Goal: Task Accomplishment & Management: Manage account settings

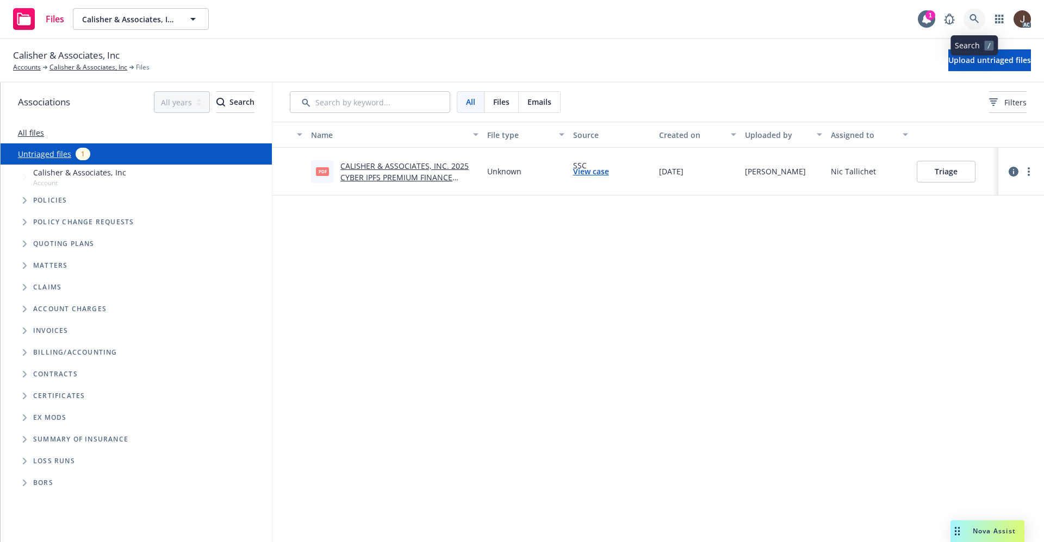
click at [976, 23] on icon at bounding box center [974, 19] width 10 height 10
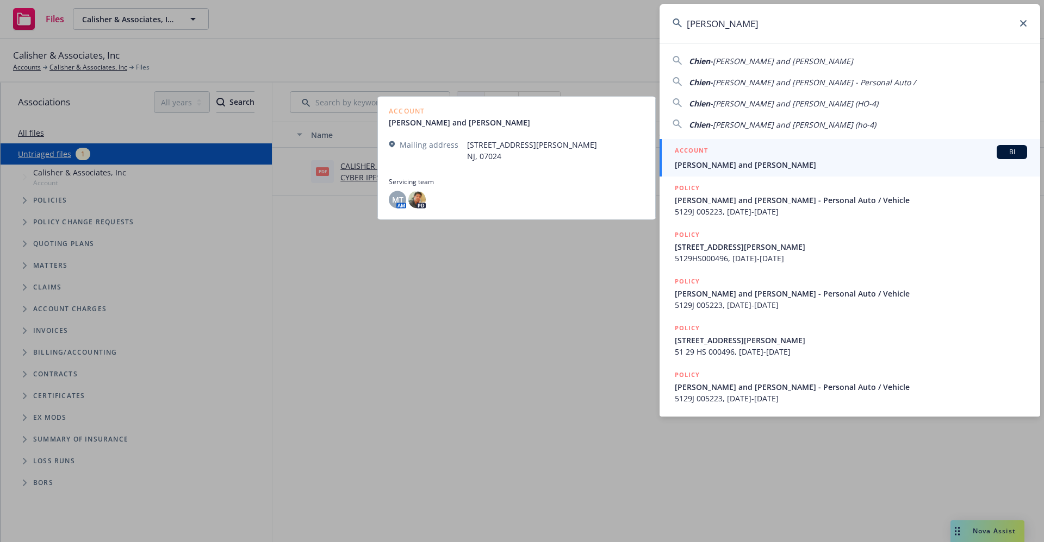
type input "[PERSON_NAME]"
click at [756, 167] on span "[PERSON_NAME] and [PERSON_NAME]" at bounding box center [851, 164] width 352 height 11
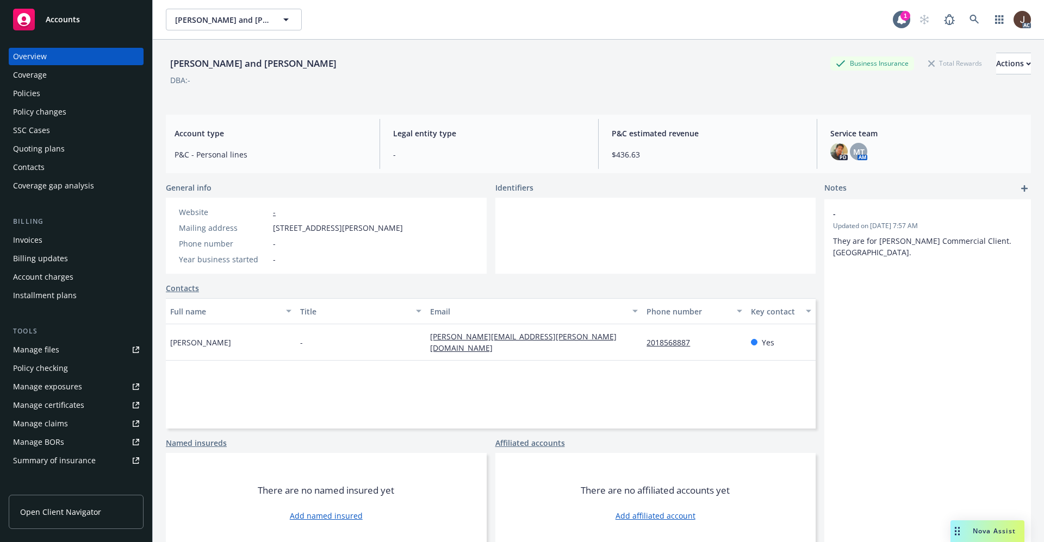
click at [23, 91] on div "Policies" at bounding box center [26, 93] width 27 height 17
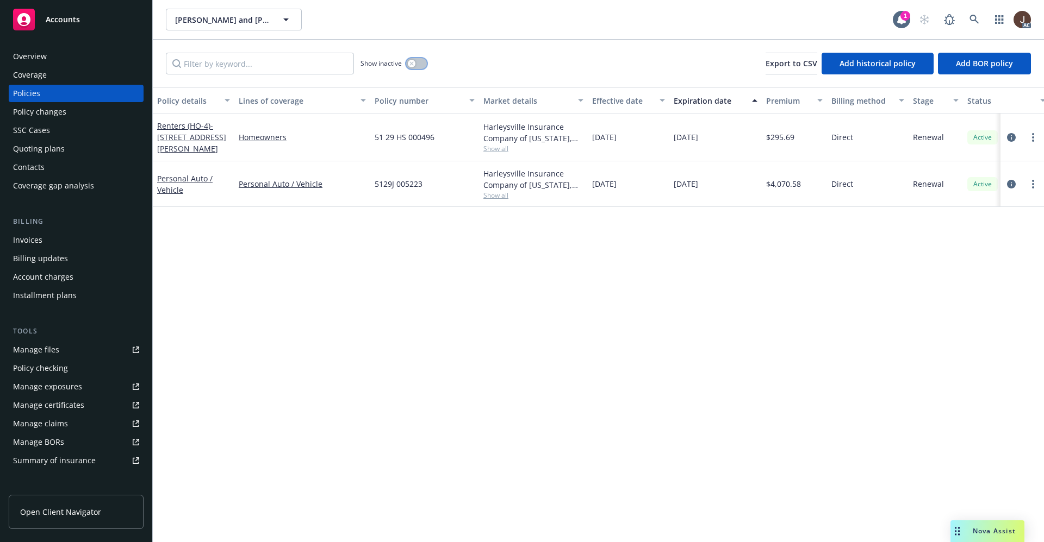
click at [422, 59] on button "button" at bounding box center [416, 63] width 21 height 11
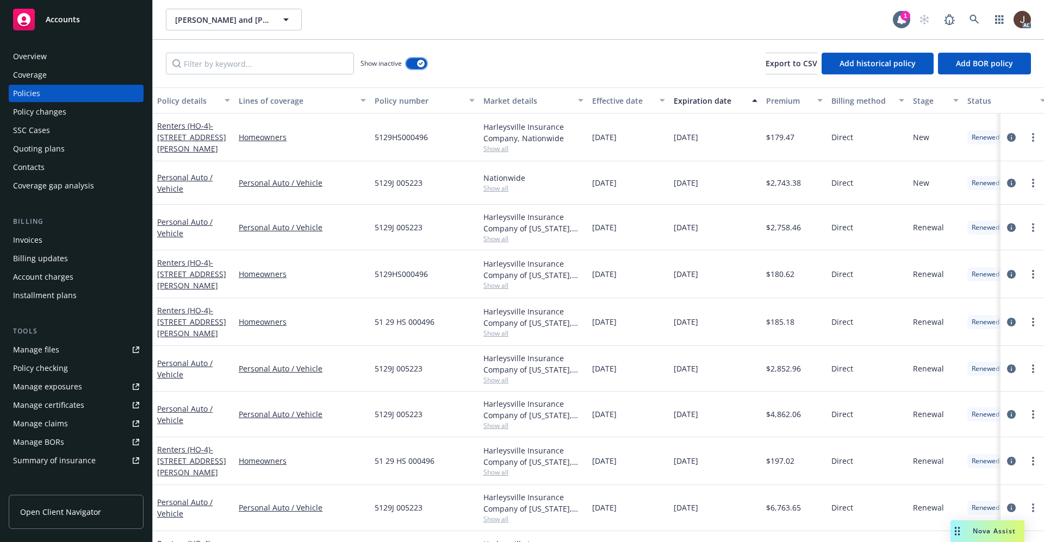
scroll to position [139, 0]
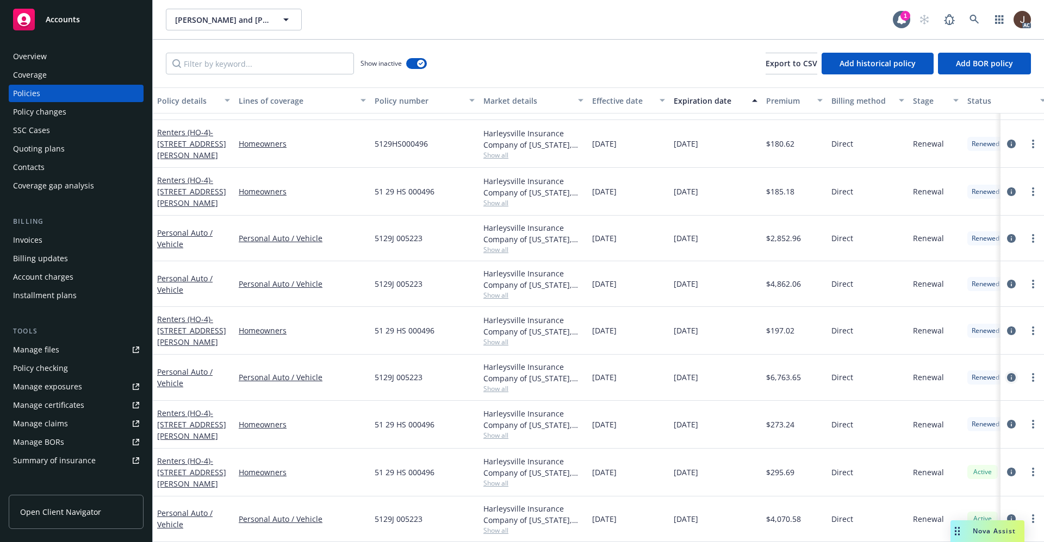
click at [1007, 373] on icon "circleInformation" at bounding box center [1011, 377] width 9 height 9
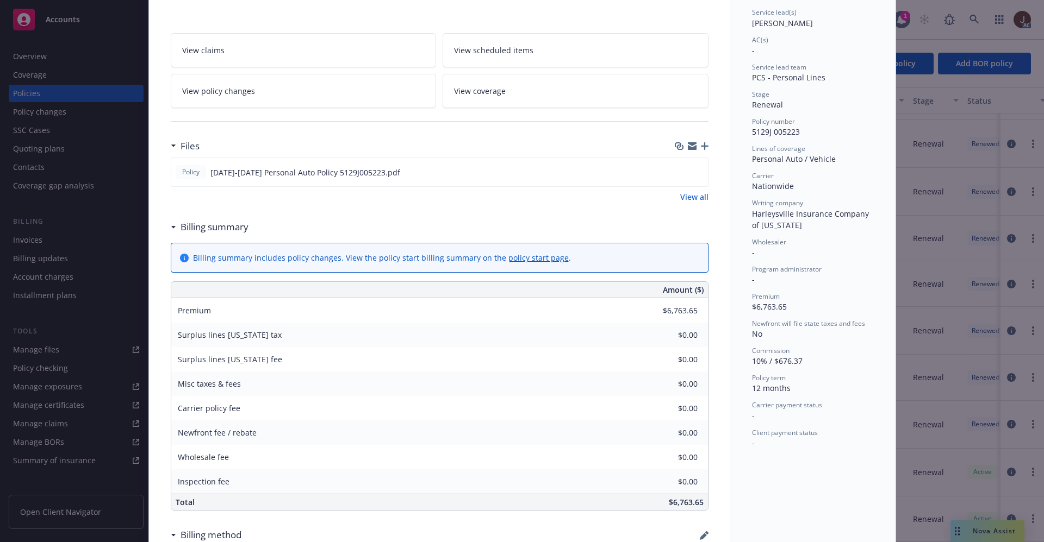
scroll to position [82, 0]
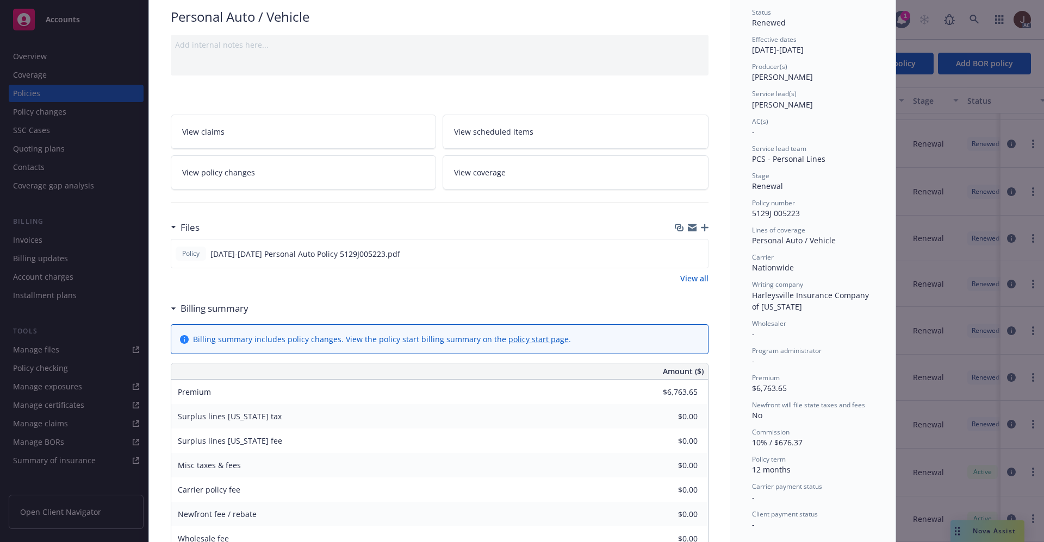
click at [195, 135] on span "View claims" at bounding box center [203, 131] width 42 height 11
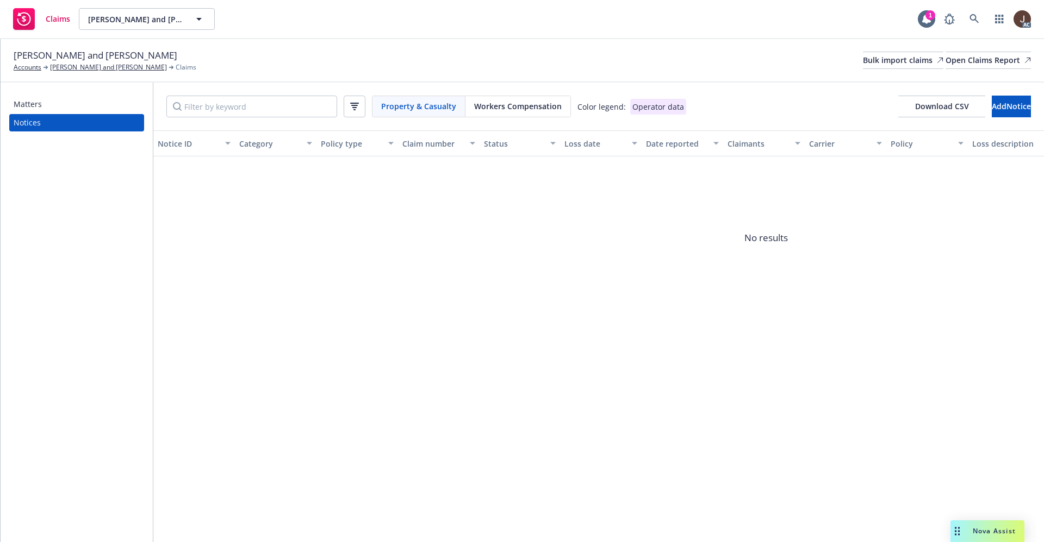
click at [407, 111] on span "Property & Casualty" at bounding box center [418, 106] width 75 height 11
click at [991, 112] on button "Add Notice" at bounding box center [1010, 107] width 39 height 22
select select "open"
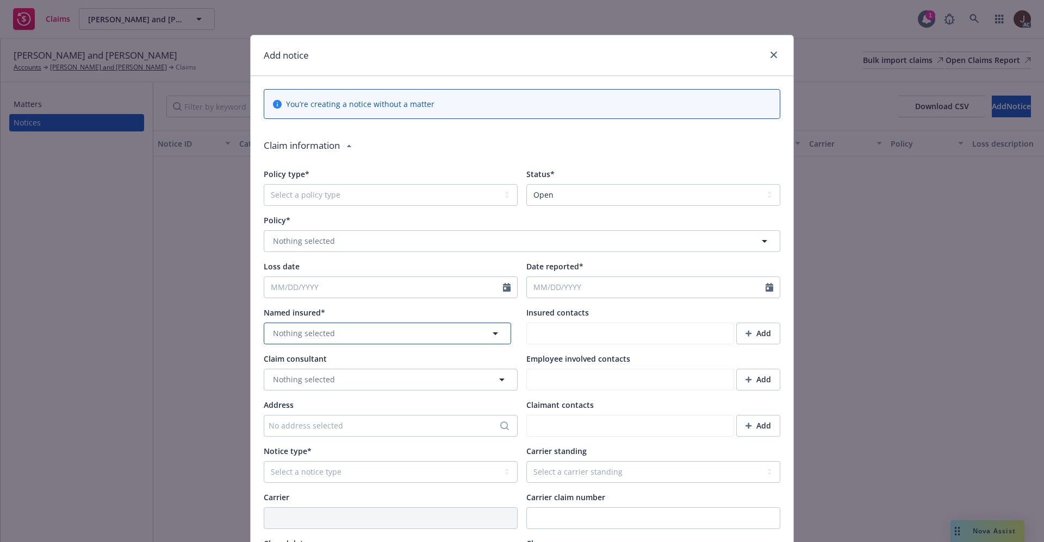
click at [335, 334] on button "Nothing selected" at bounding box center [387, 334] width 247 height 22
click at [384, 361] on span "No results" at bounding box center [381, 365] width 121 height 33
click at [315, 196] on select "Select a policy type Auto Auto physical damage BTA Builders risk Business auto …" at bounding box center [391, 195] width 254 height 22
select select "AUTO"
click at [264, 184] on select "Select a policy type Auto Auto physical damage BTA Builders risk Business auto …" at bounding box center [391, 195] width 254 height 22
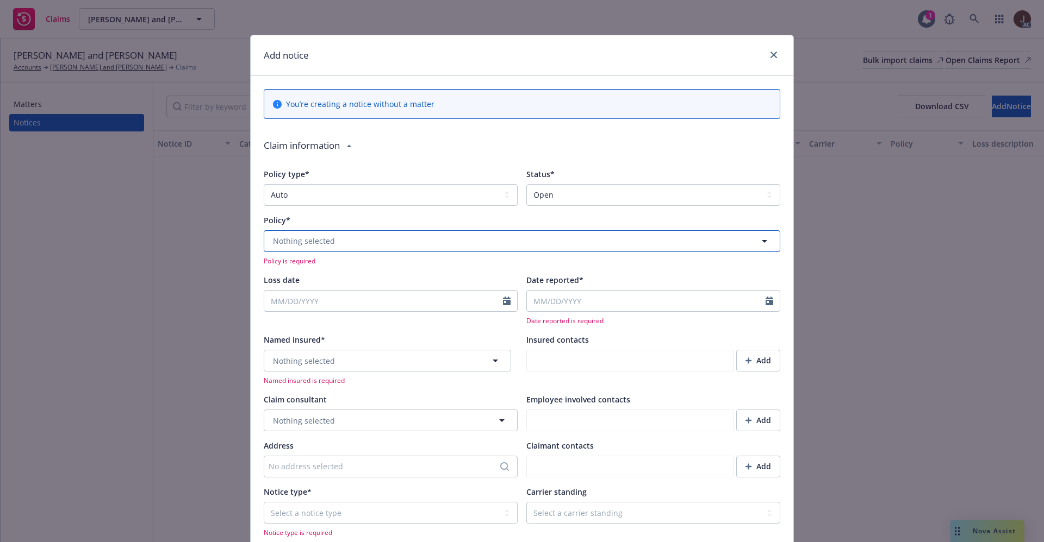
click at [409, 249] on button "Nothing selected" at bounding box center [522, 241] width 516 height 22
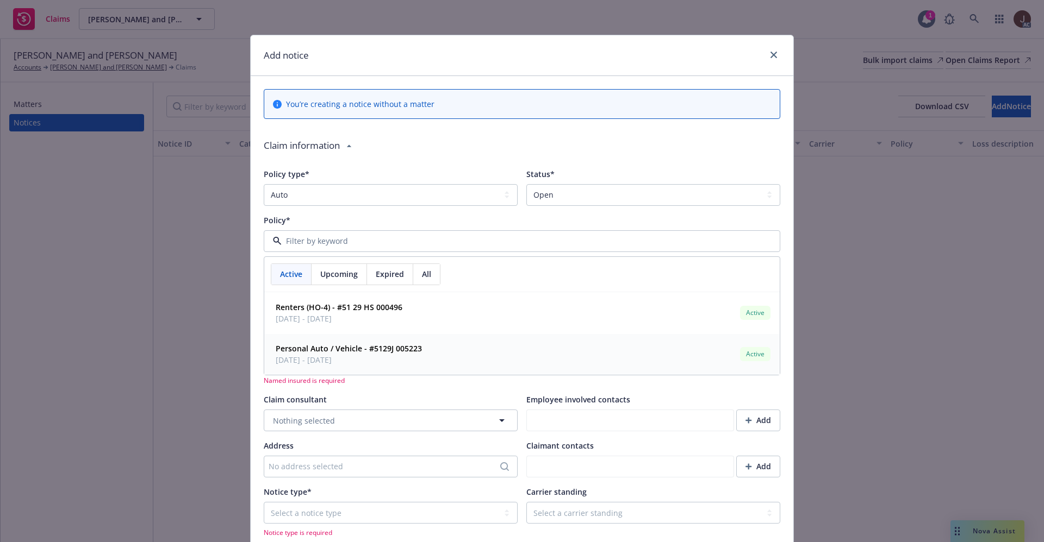
scroll to position [82, 0]
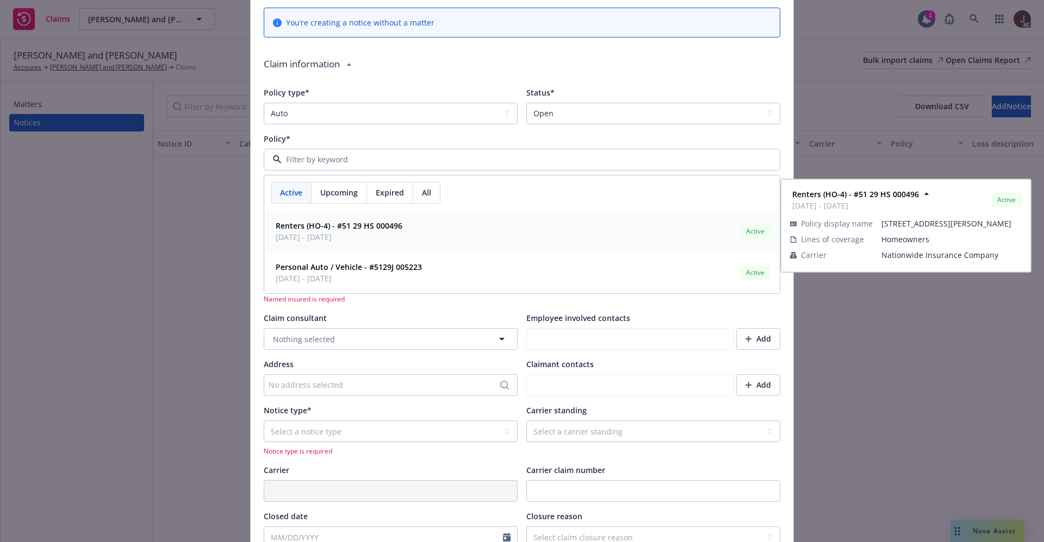
click at [381, 196] on span "Expired" at bounding box center [390, 192] width 28 height 11
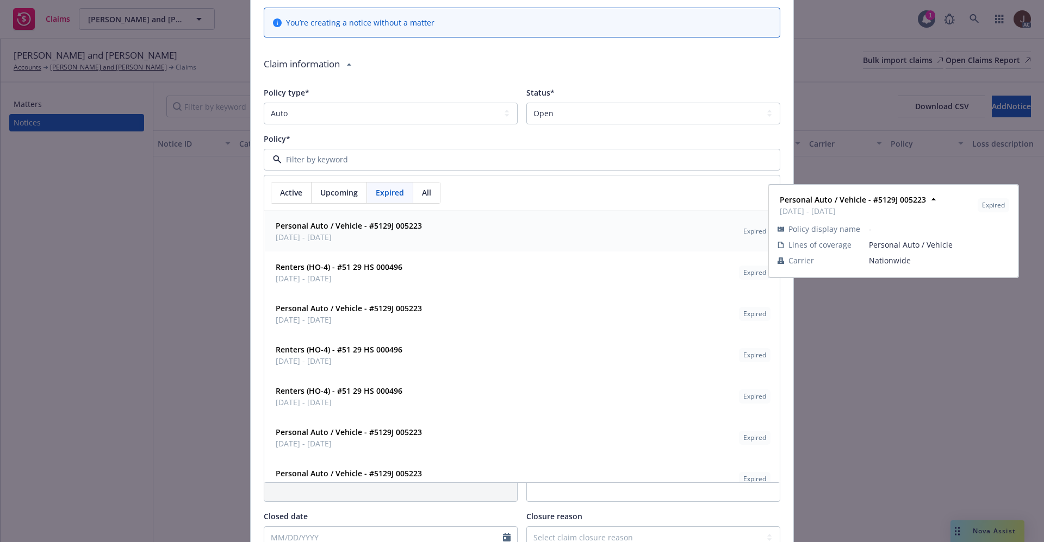
click at [391, 232] on span "07/13/2024 - 07/13/2025" at bounding box center [349, 237] width 146 height 11
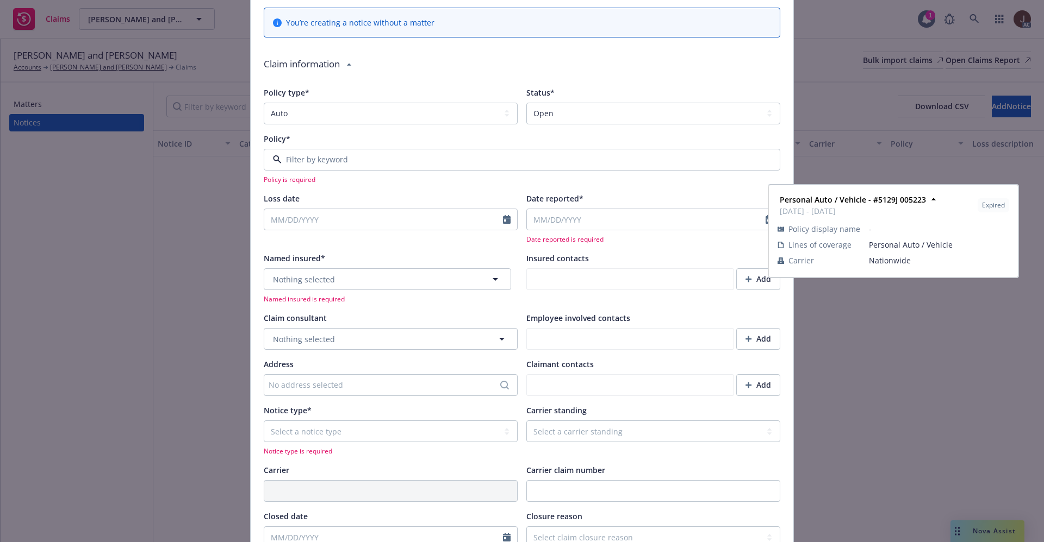
type input "Nationwide"
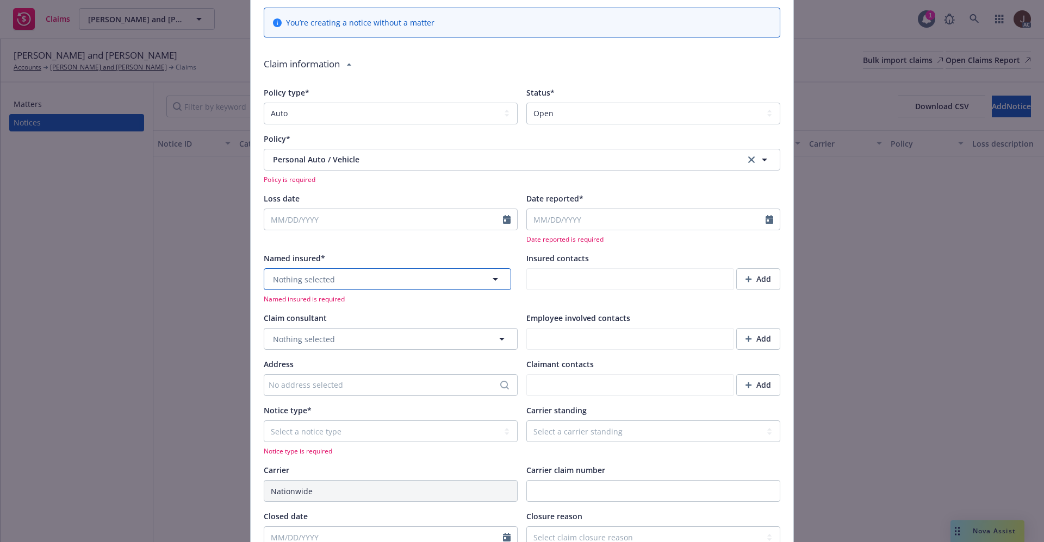
click at [328, 276] on button "Nothing selected" at bounding box center [387, 280] width 247 height 22
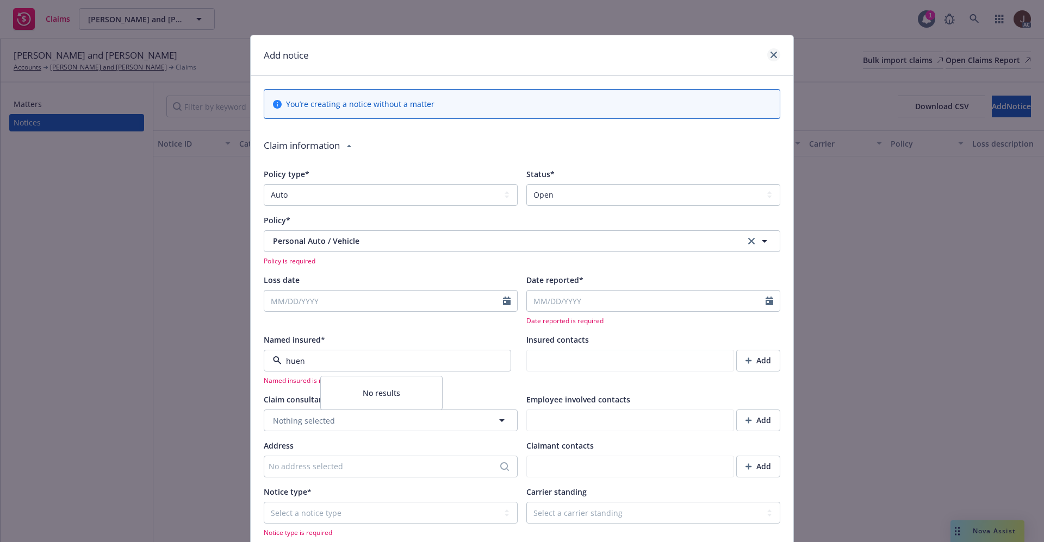
type input "huen"
click at [770, 52] on icon "close" at bounding box center [773, 55] width 7 height 7
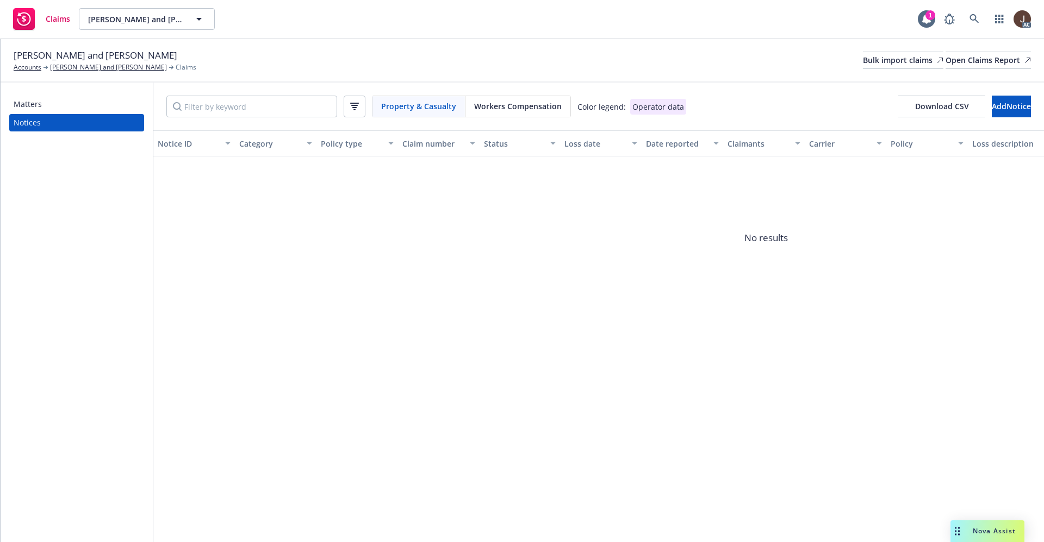
click at [519, 63] on div "Chien-Ming Huang and Chiu J Lan Accounts Chien-Ming Huang and Chiu J Lan Claims…" at bounding box center [522, 60] width 1017 height 24
click at [30, 108] on div "Matters" at bounding box center [28, 104] width 28 height 17
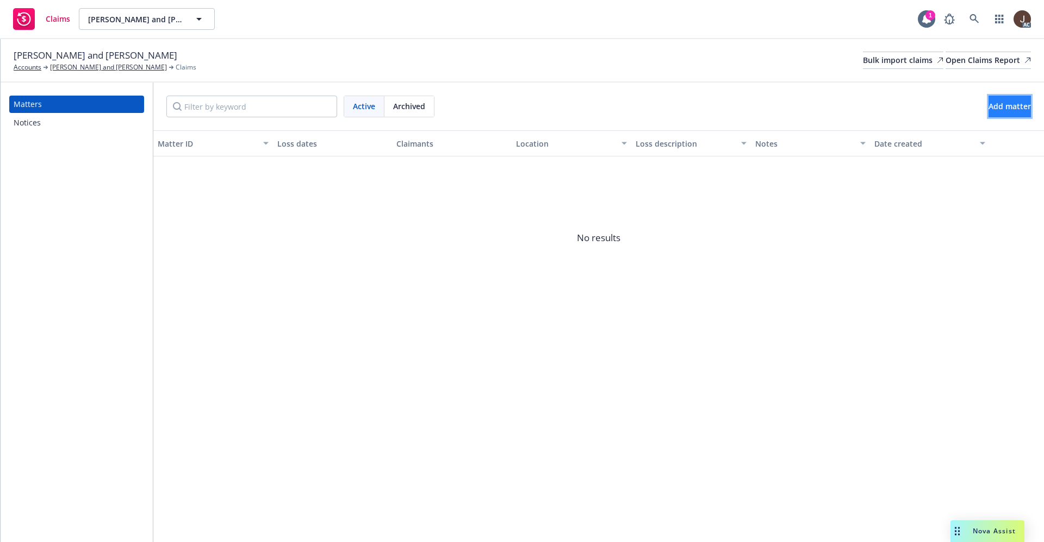
click at [988, 109] on span "Add matter" at bounding box center [1009, 106] width 42 height 10
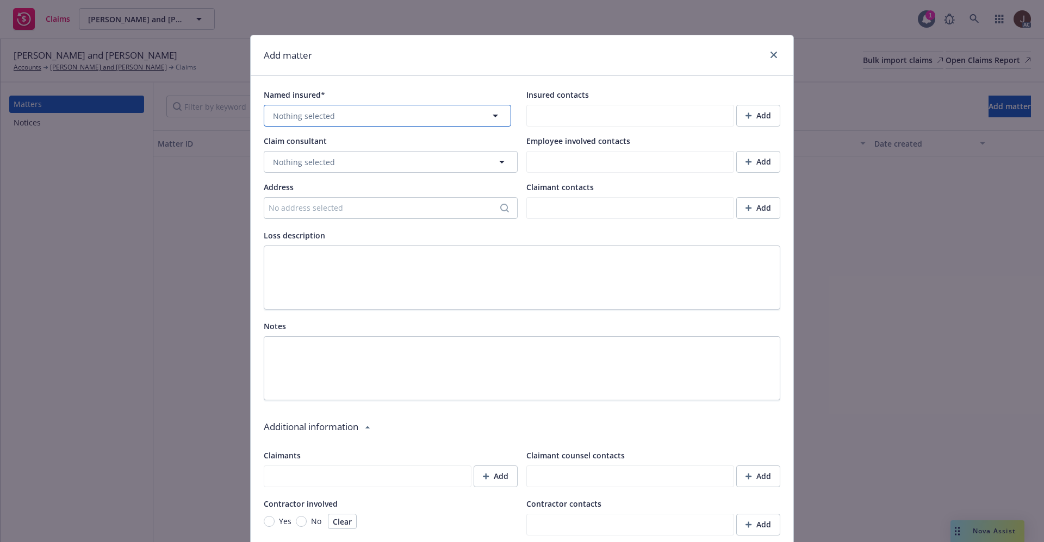
click at [492, 115] on icon "button" at bounding box center [494, 116] width 5 height 3
click at [486, 113] on div at bounding box center [387, 116] width 247 height 22
click at [320, 118] on input at bounding box center [385, 115] width 207 height 11
click at [745, 113] on icon "button" at bounding box center [748, 116] width 7 height 7
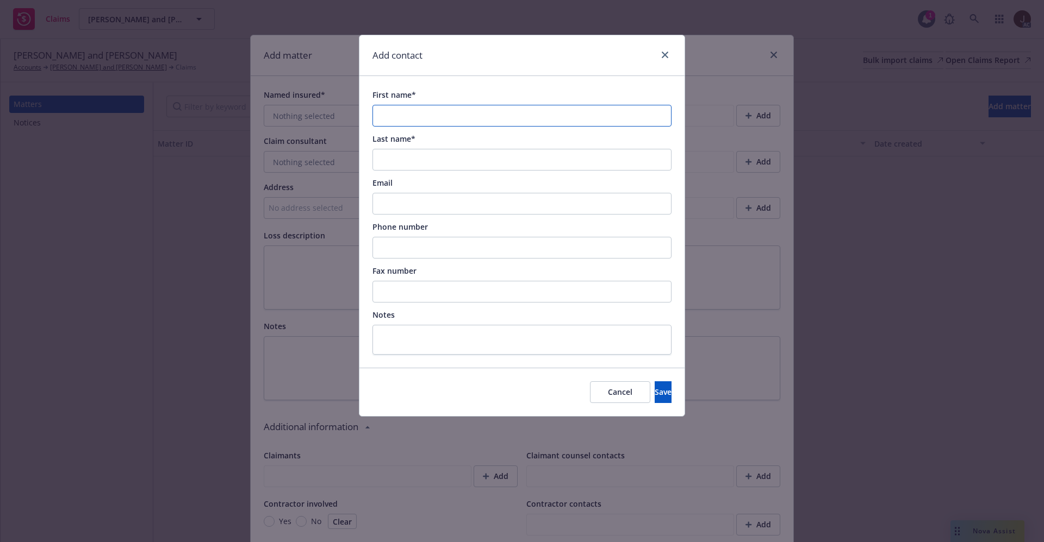
click at [402, 120] on input "First name*" at bounding box center [521, 116] width 299 height 22
type input "[PERSON_NAME]"
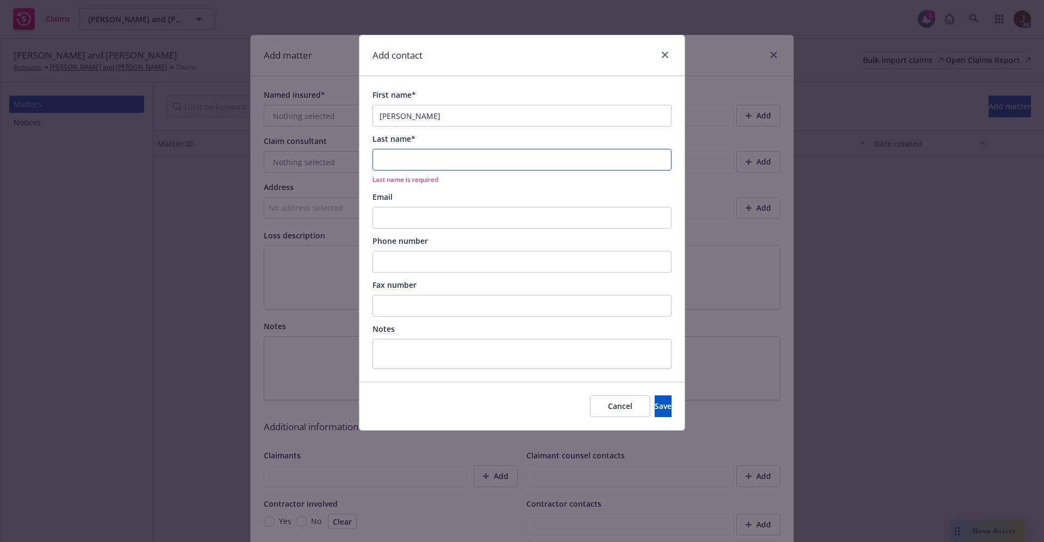
click at [401, 158] on input "Last name*" at bounding box center [521, 160] width 299 height 22
type input "HUANG"
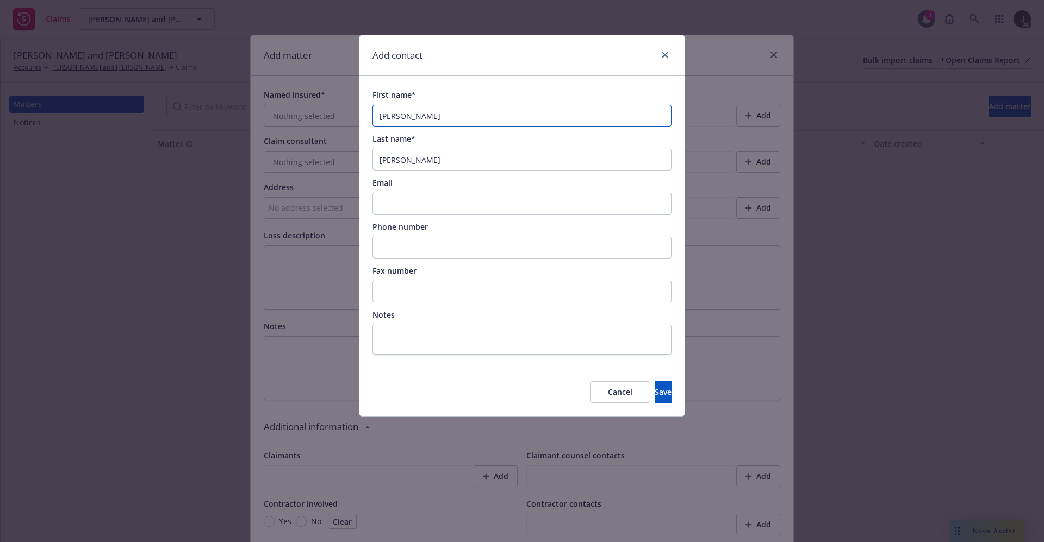
click at [459, 119] on input "[PERSON_NAME]" at bounding box center [521, 116] width 299 height 22
type input "Chien-ming"
click at [402, 205] on input "Email" at bounding box center [521, 204] width 299 height 22
click at [401, 242] on input "Phone number" at bounding box center [521, 248] width 299 height 22
click at [654, 395] on span "Save" at bounding box center [662, 392] width 17 height 10
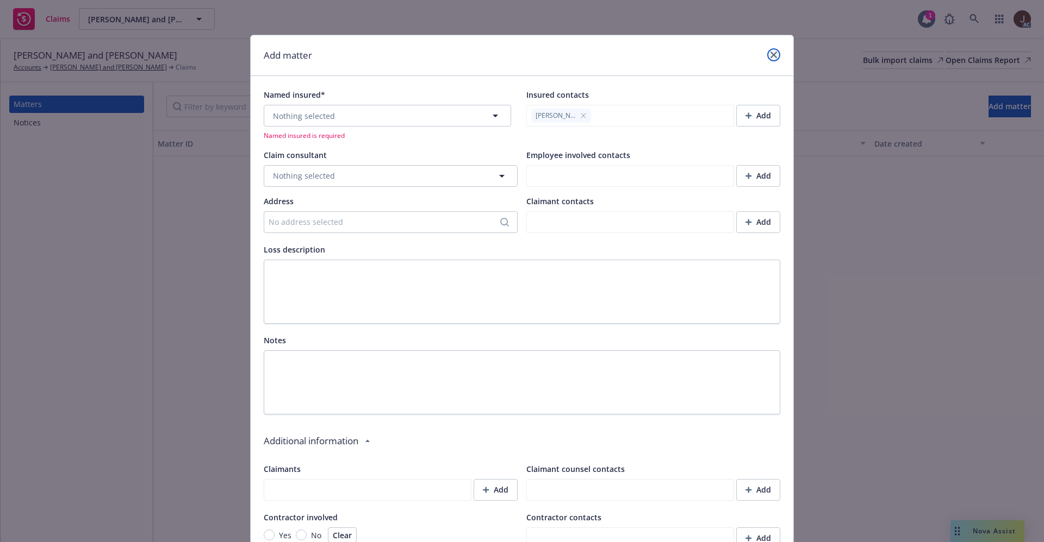
click at [771, 58] on link "close" at bounding box center [773, 54] width 13 height 13
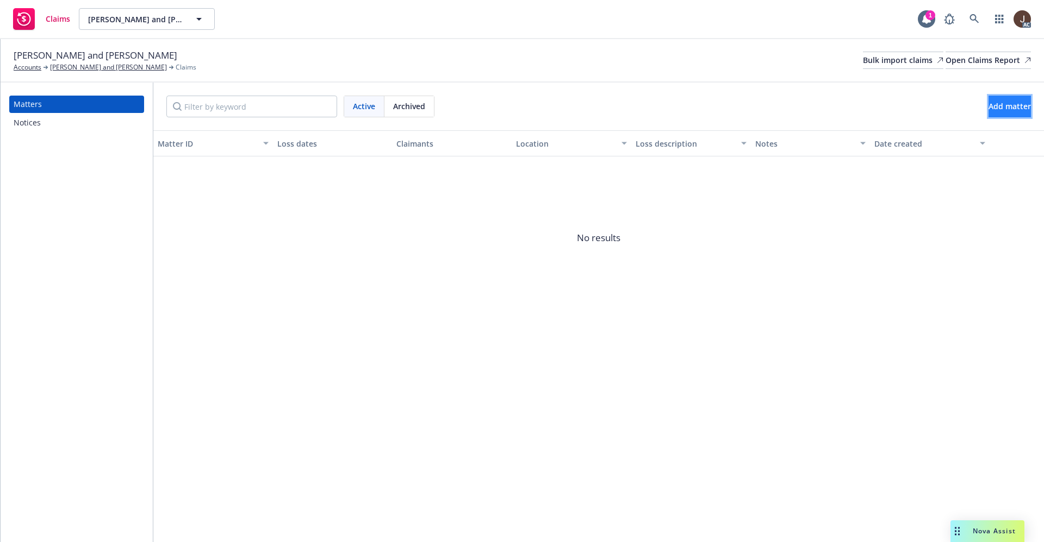
click at [988, 107] on span "Add matter" at bounding box center [1009, 106] width 42 height 10
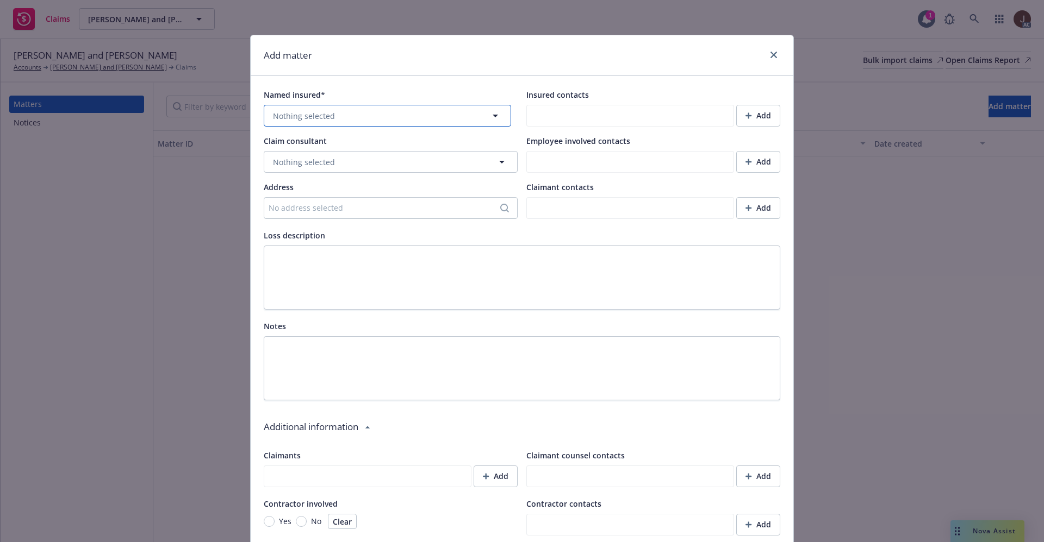
click at [310, 113] on span "Nothing selected" at bounding box center [304, 115] width 62 height 11
click at [770, 57] on icon "close" at bounding box center [773, 55] width 7 height 7
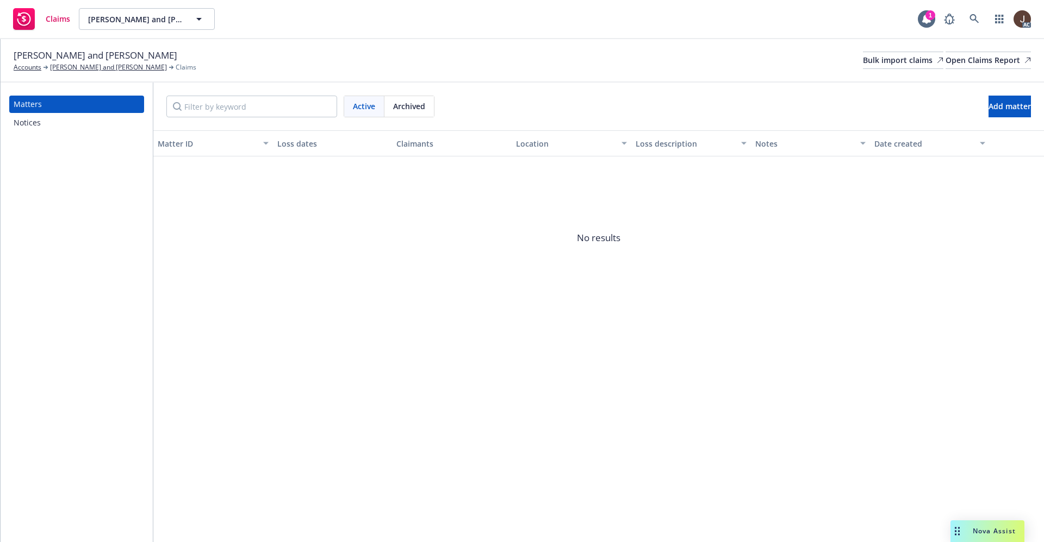
click at [718, 268] on span "No results" at bounding box center [598, 238] width 890 height 163
click at [28, 120] on div "Notices" at bounding box center [27, 122] width 27 height 17
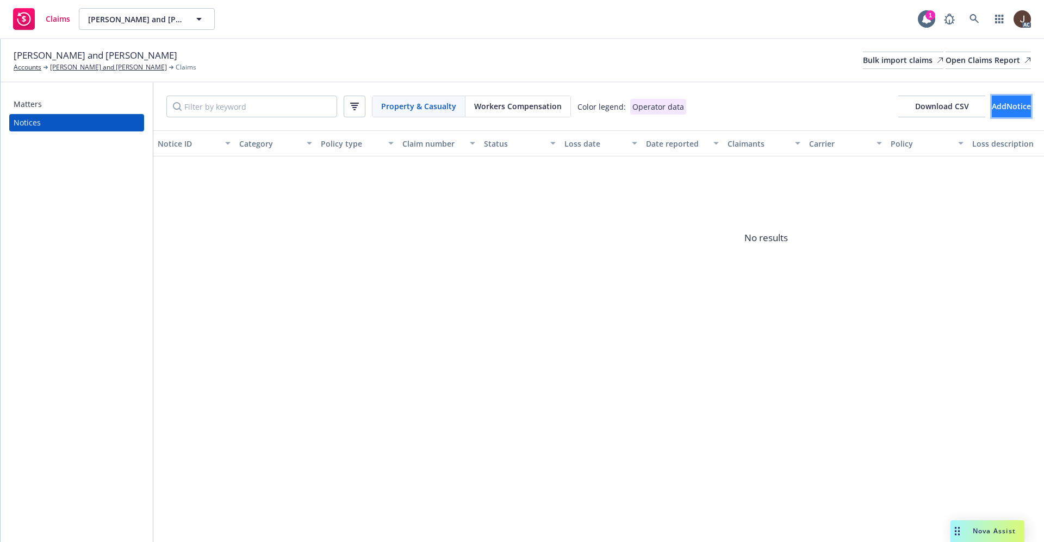
click at [991, 110] on span "Add Notice" at bounding box center [1010, 106] width 39 height 10
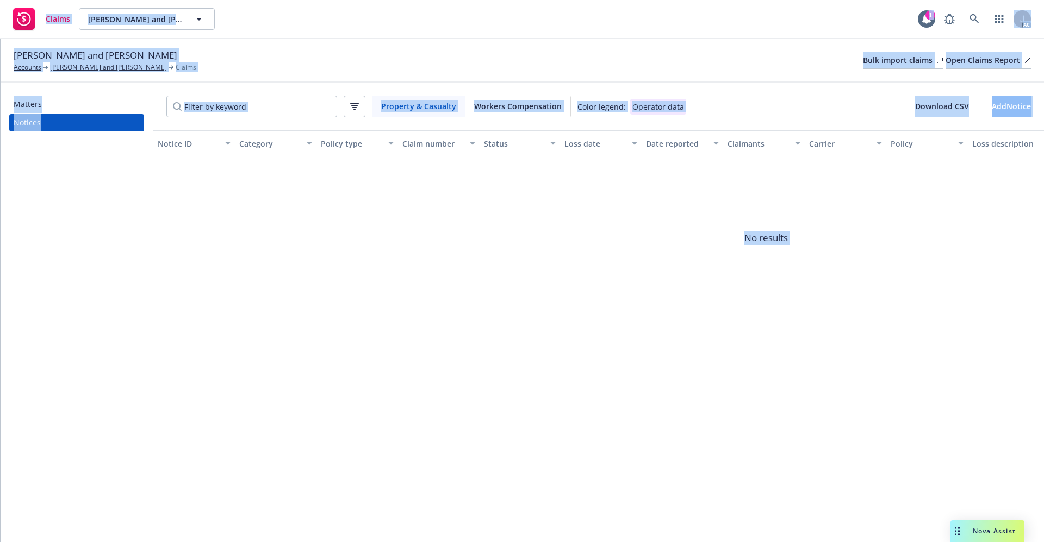
select select "open"
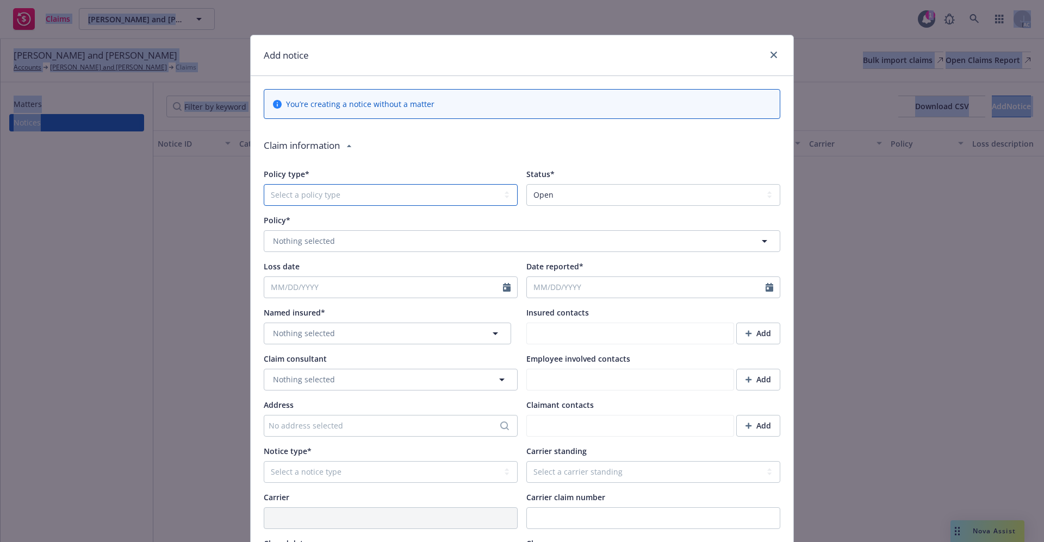
click at [373, 197] on select "Select a policy type Auto Auto physical damage BTA Builders risk Business auto …" at bounding box center [391, 195] width 254 height 22
select select "AUTO"
click at [264, 184] on select "Select a policy type Auto Auto physical damage BTA Builders risk Business auto …" at bounding box center [391, 195] width 254 height 22
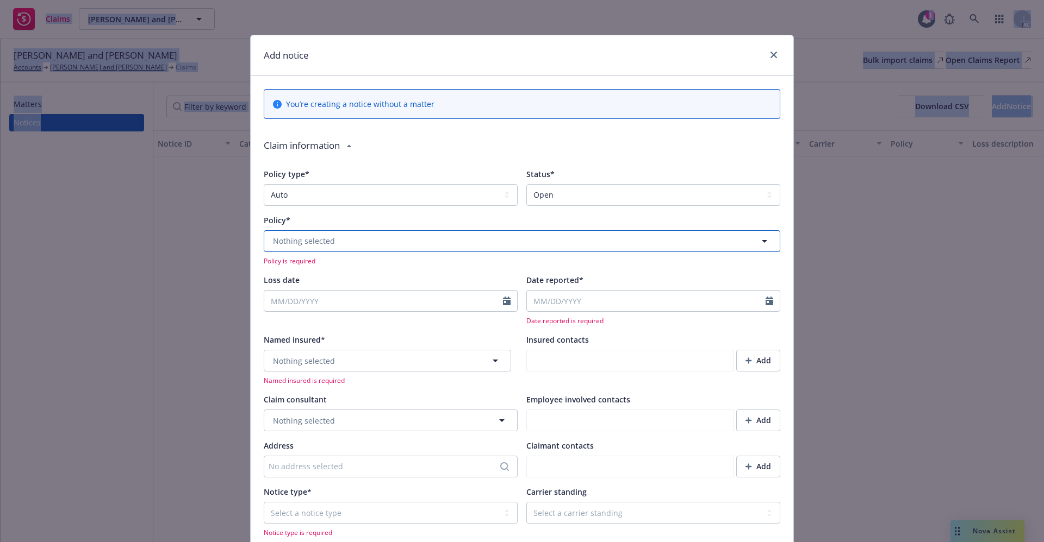
click at [374, 239] on button "Nothing selected" at bounding box center [522, 241] width 516 height 22
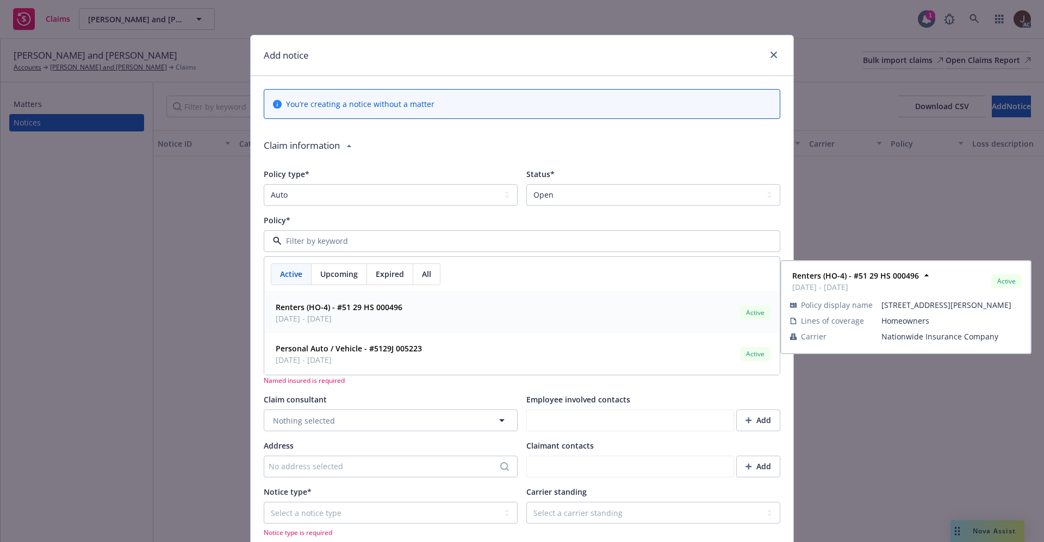
click at [384, 267] on div "Expired" at bounding box center [390, 274] width 46 height 21
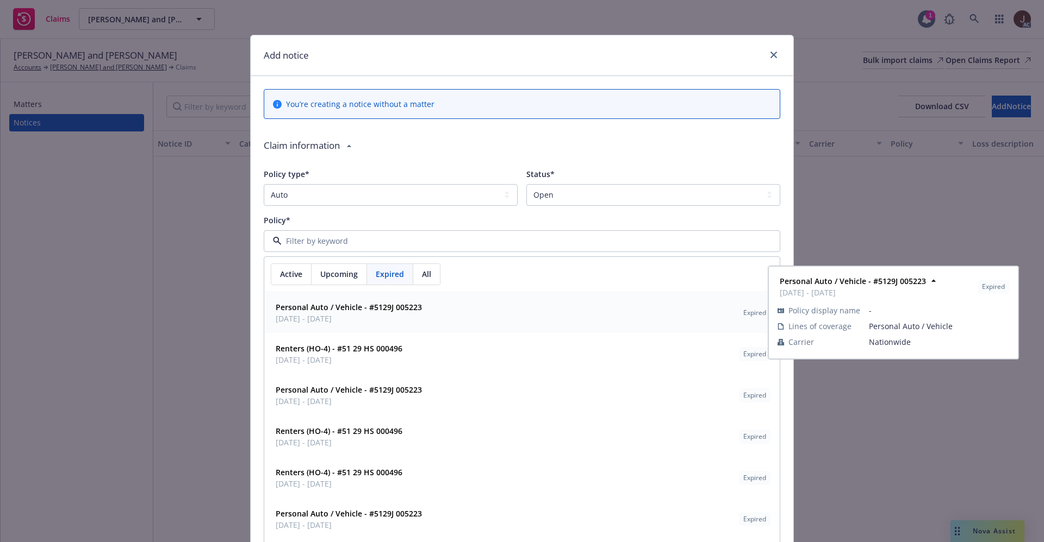
click at [373, 315] on span "07/13/2024 - 07/13/2025" at bounding box center [349, 318] width 146 height 11
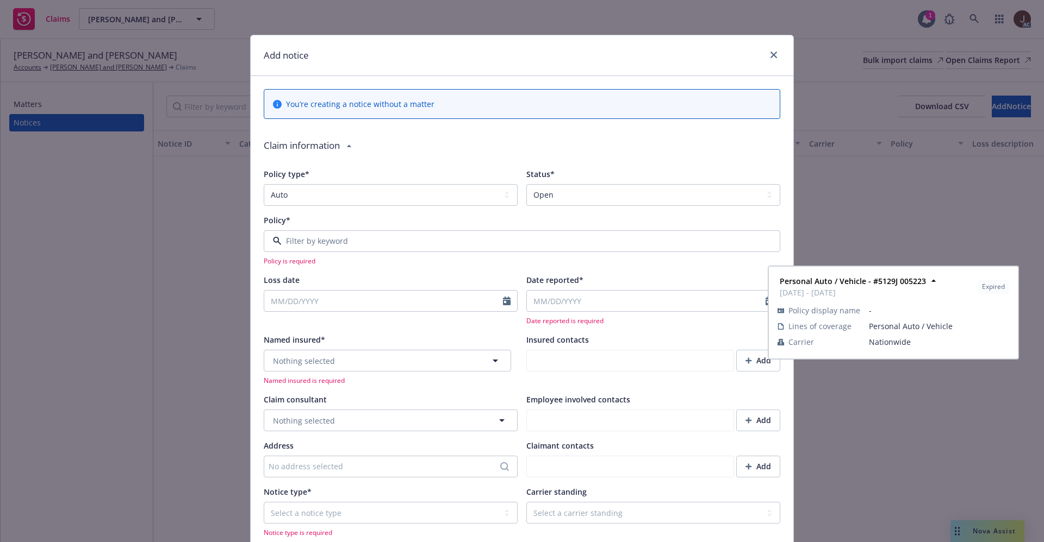
type input "Nationwide"
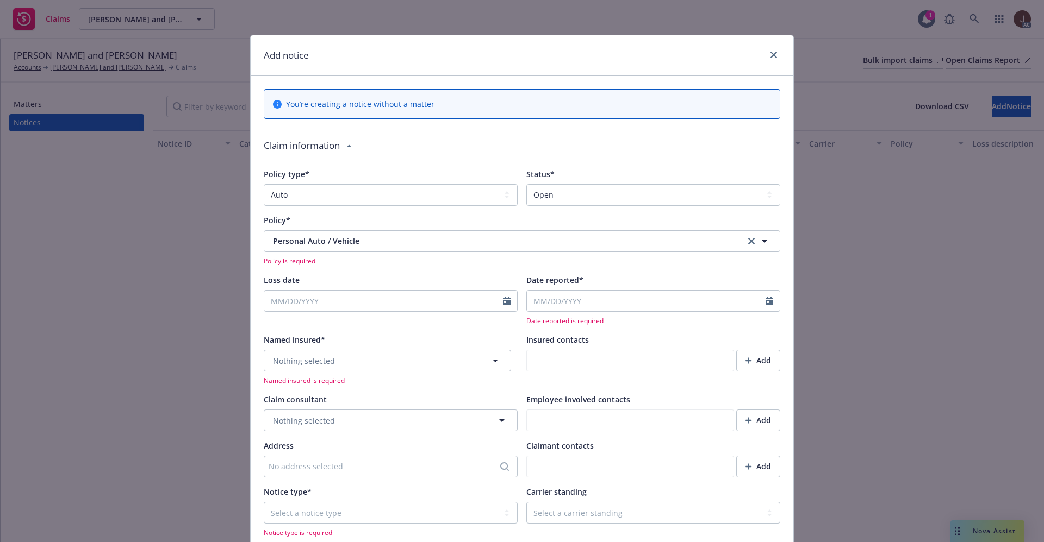
scroll to position [82, 0]
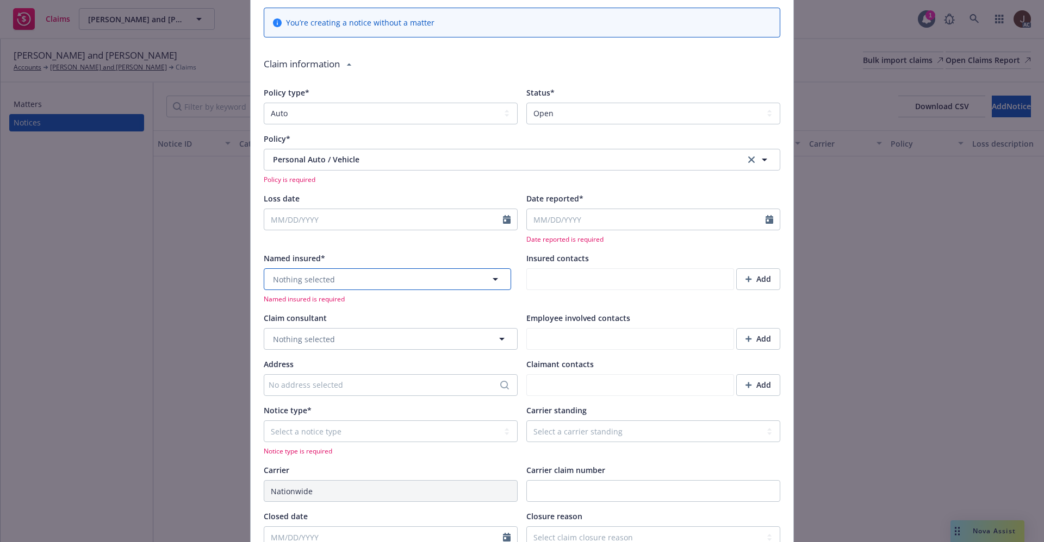
click at [320, 279] on span "Nothing selected" at bounding box center [304, 279] width 62 height 11
click at [377, 309] on span "No results" at bounding box center [381, 311] width 121 height 33
click at [388, 315] on span "No results" at bounding box center [381, 311] width 121 height 33
click at [322, 286] on div at bounding box center [387, 280] width 247 height 22
click at [502, 299] on span "Named insured is required" at bounding box center [391, 299] width 254 height 9
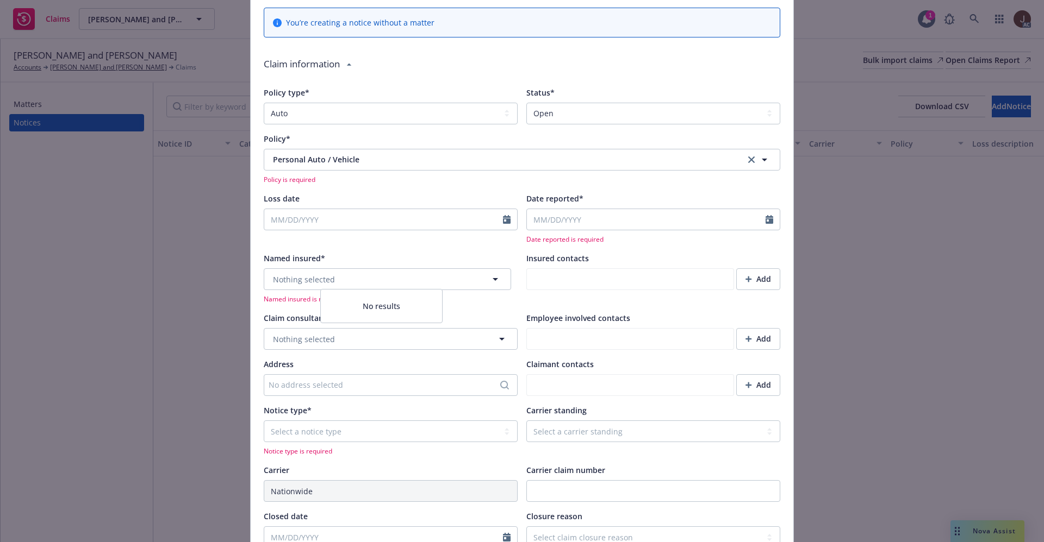
scroll to position [0, 0]
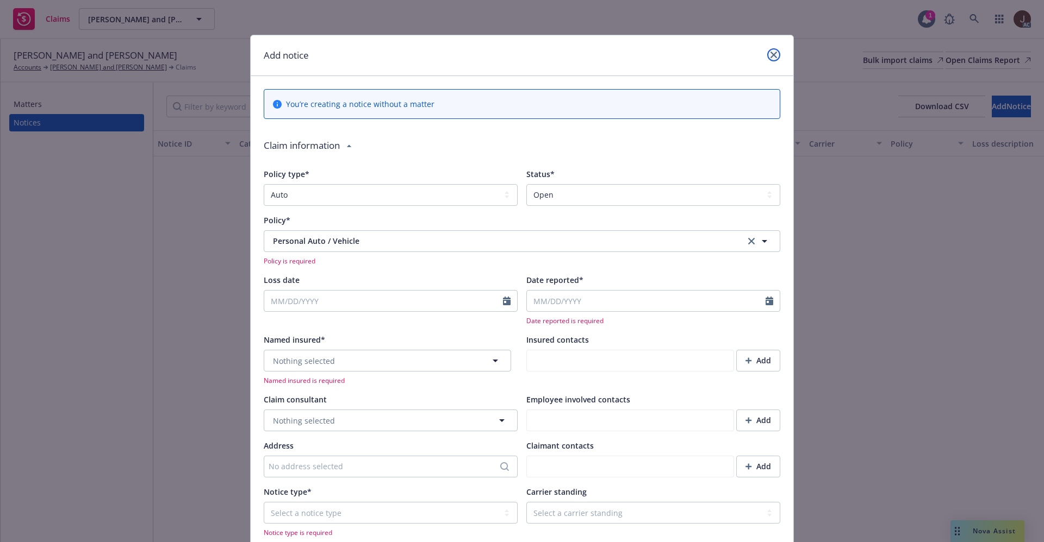
click at [767, 50] on link "close" at bounding box center [773, 54] width 13 height 13
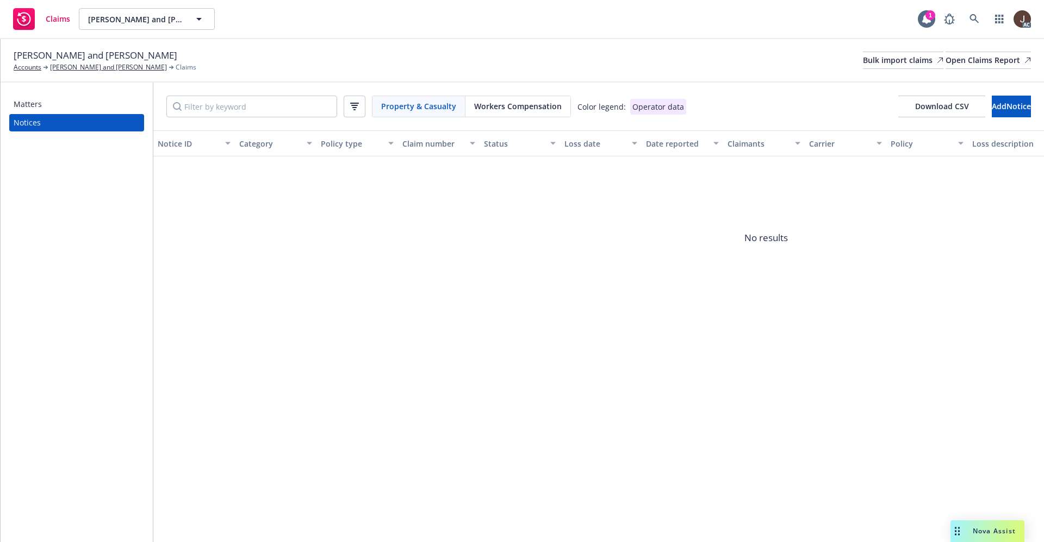
click at [452, 235] on span "No results" at bounding box center [765, 238] width 1225 height 163
click at [95, 68] on link "[PERSON_NAME] and [PERSON_NAME]" at bounding box center [108, 68] width 117 height 10
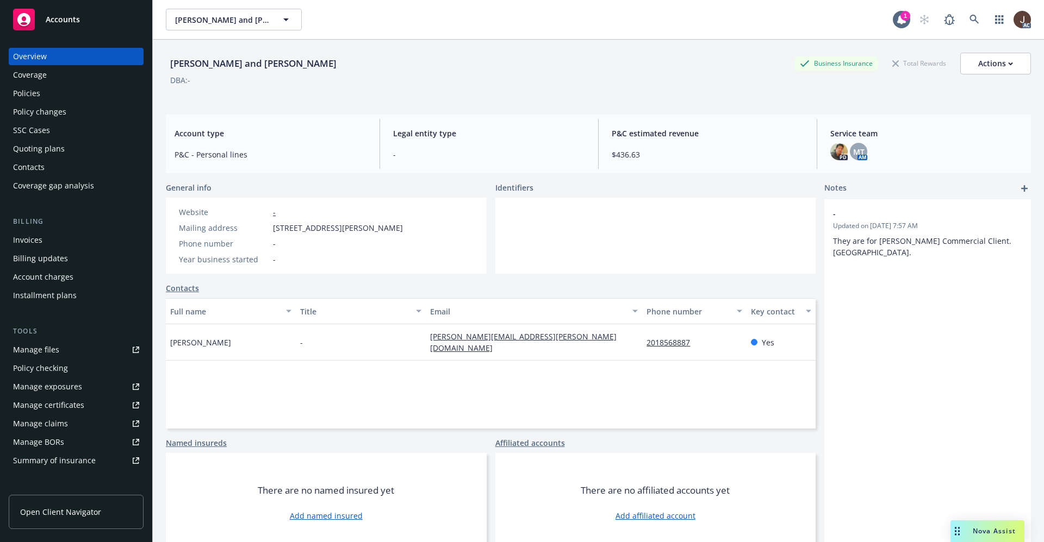
click at [21, 97] on div "Policies" at bounding box center [26, 93] width 27 height 17
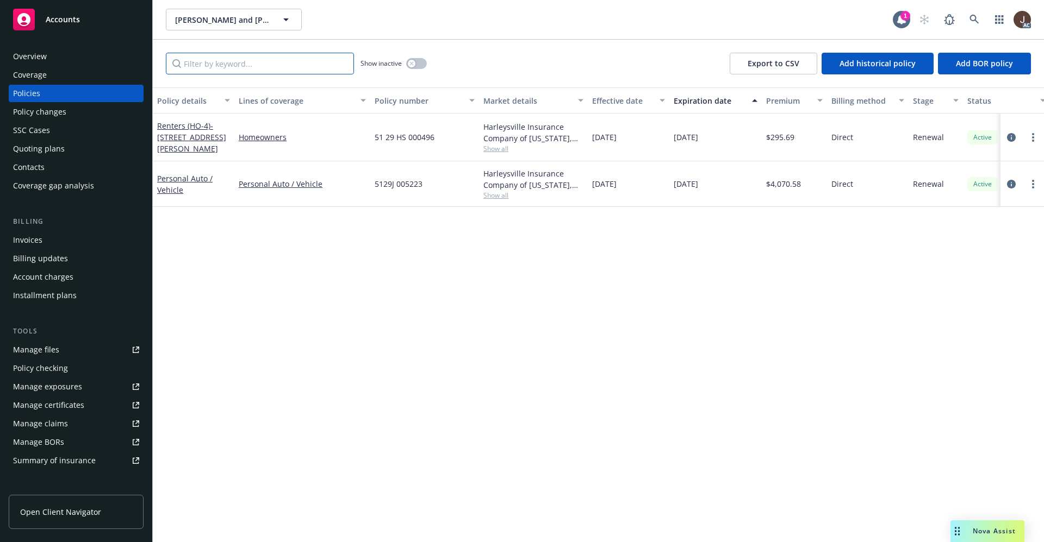
click at [222, 67] on input "Filter by keyword..." at bounding box center [260, 64] width 188 height 22
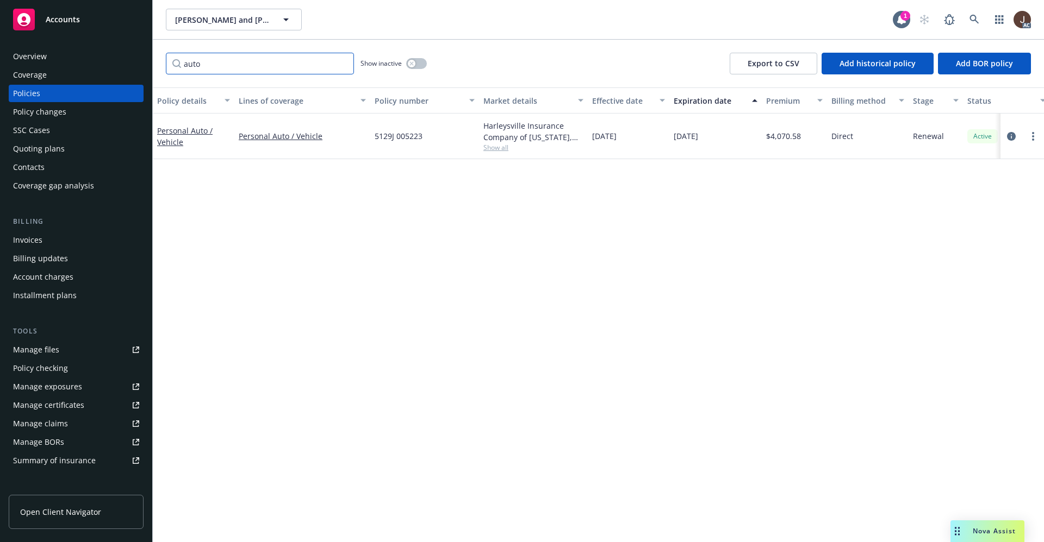
type input "auto"
click at [423, 60] on button "button" at bounding box center [416, 63] width 21 height 11
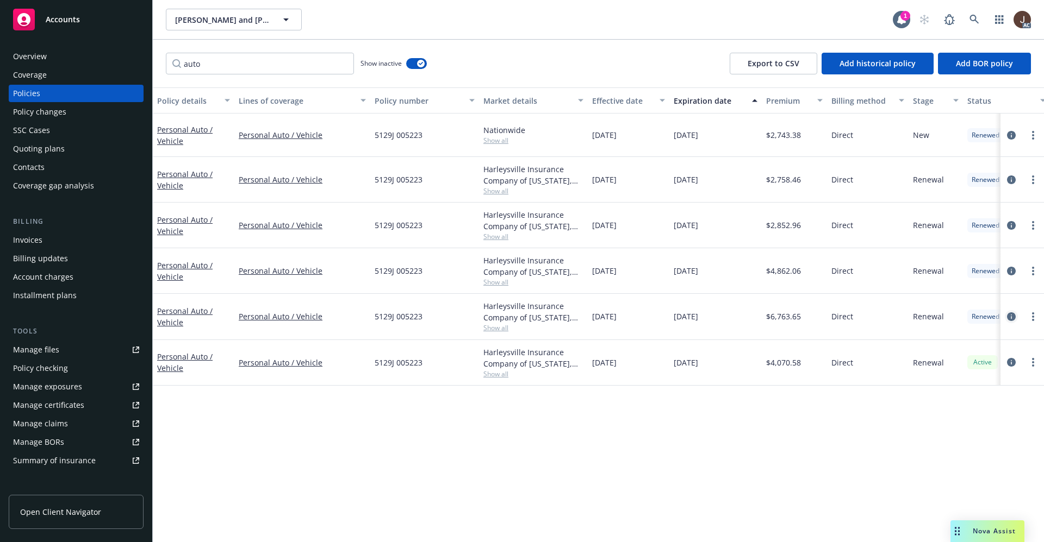
click at [1006, 319] on link "circleInformation" at bounding box center [1010, 316] width 13 height 13
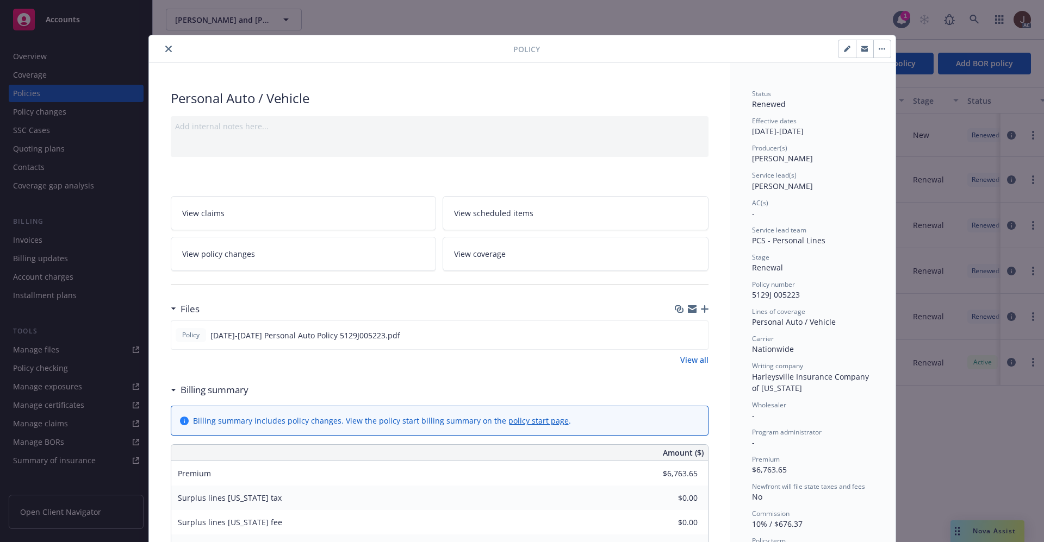
click at [844, 48] on icon "button" at bounding box center [846, 49] width 5 height 5
select select "RENEWAL"
select select "12"
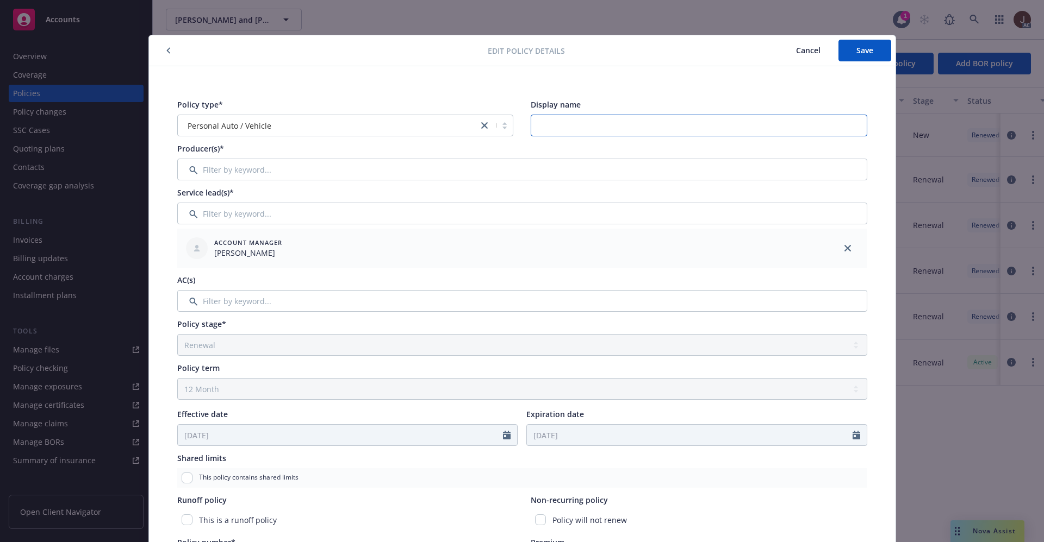
click at [566, 128] on input "Display name" at bounding box center [698, 126] width 336 height 22
click at [460, 147] on div "Producer(s)*" at bounding box center [522, 148] width 690 height 11
click at [547, 118] on input "Display name" at bounding box center [698, 126] width 336 height 22
paste input "[PERSON_NAME] and [PERSON_NAME]"
type input "[PERSON_NAME] and [PERSON_NAME]"
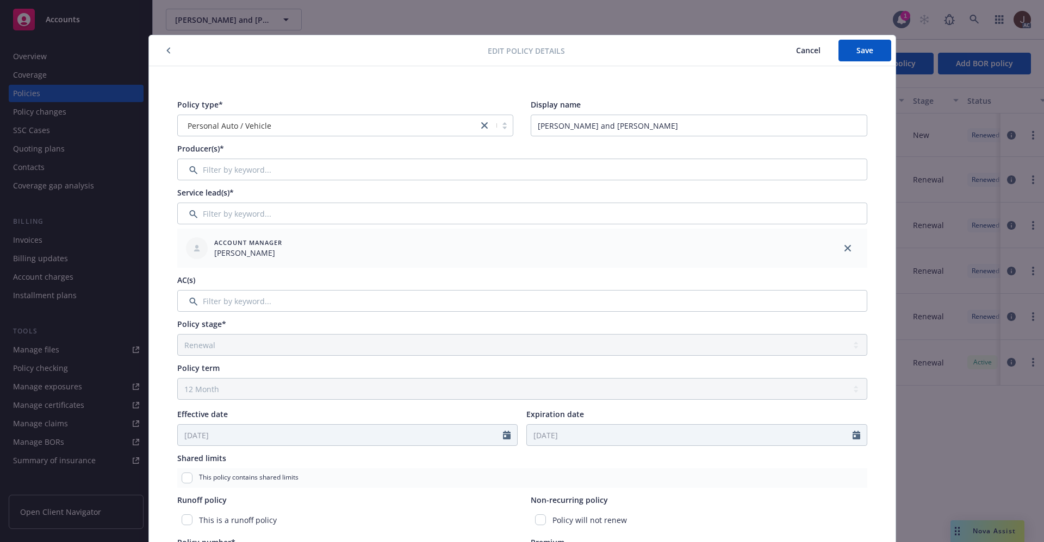
click at [560, 151] on div "Producer(s)*" at bounding box center [522, 148] width 690 height 11
click at [861, 51] on span "Save" at bounding box center [864, 50] width 17 height 10
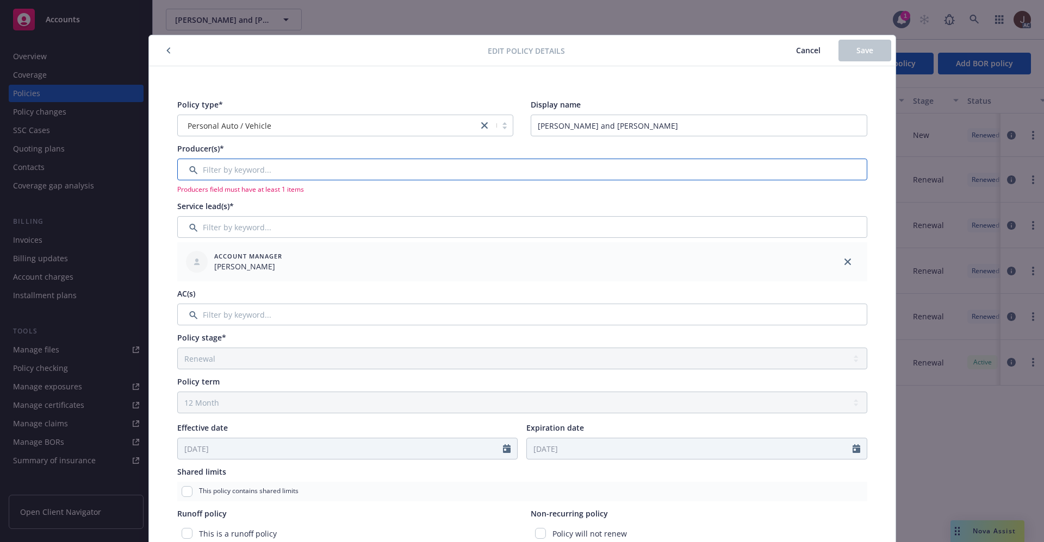
click at [321, 167] on input "Filter by keyword..." at bounding box center [522, 170] width 690 height 22
click at [208, 176] on input "Filter by keyword..." at bounding box center [522, 170] width 690 height 22
click at [241, 191] on span "Producers field must have at least 1 items" at bounding box center [522, 189] width 690 height 9
click at [218, 171] on input "Filter by keyword..." at bounding box center [522, 170] width 690 height 22
click at [185, 173] on input "Filter by keyword..." at bounding box center [522, 170] width 690 height 22
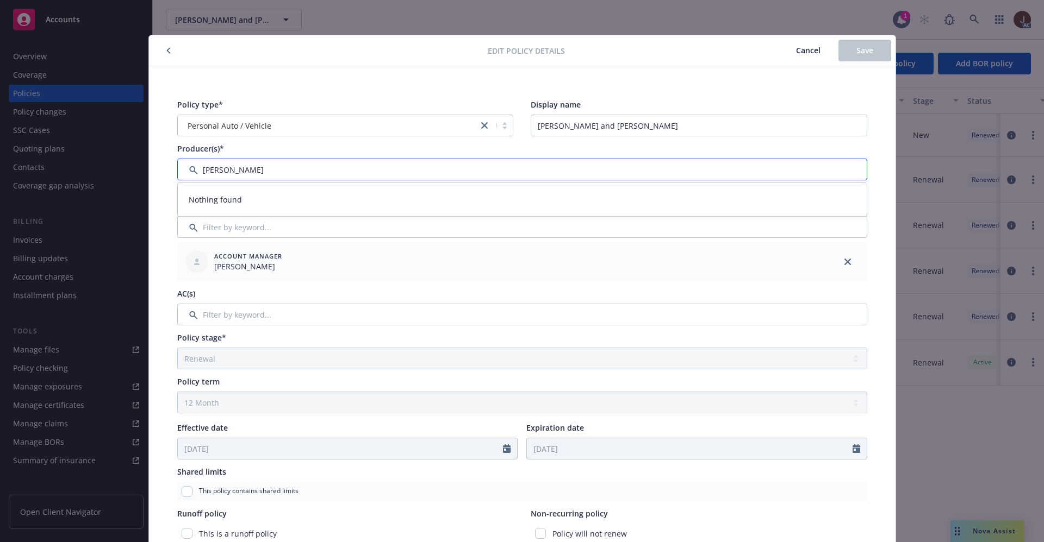
type input "melanie"
click at [233, 261] on span "Melanie Triantos" at bounding box center [248, 266] width 68 height 11
click at [254, 173] on input "Filter by keyword..." at bounding box center [522, 170] width 690 height 22
click at [185, 168] on input "Filter by keyword..." at bounding box center [522, 170] width 690 height 22
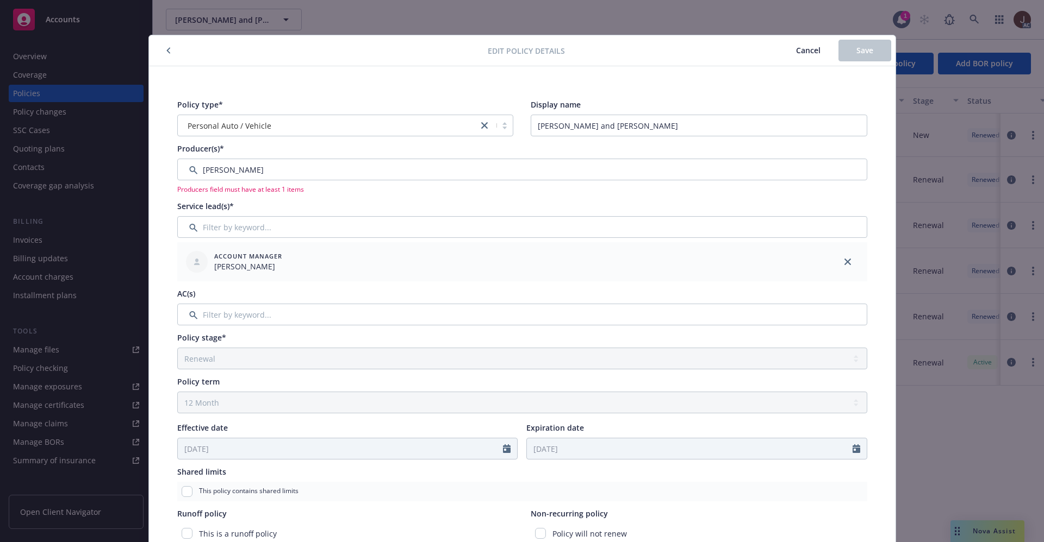
click at [796, 50] on span "Cancel" at bounding box center [808, 50] width 24 height 10
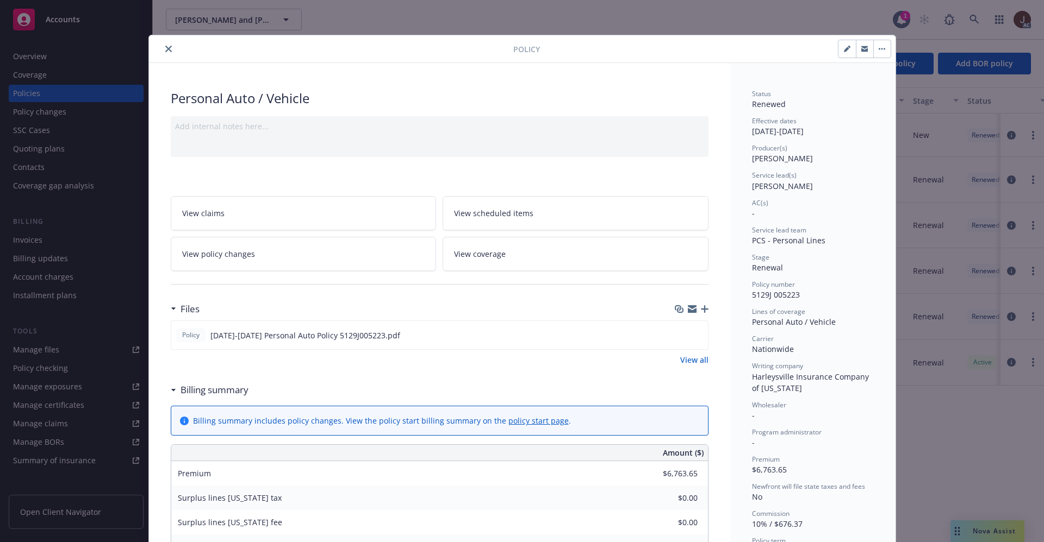
click at [878, 48] on icon "button" at bounding box center [879, 49] width 2 height 2
click at [849, 272] on div "Stage Renewal" at bounding box center [813, 263] width 122 height 21
click at [163, 52] on button "close" at bounding box center [168, 48] width 13 height 13
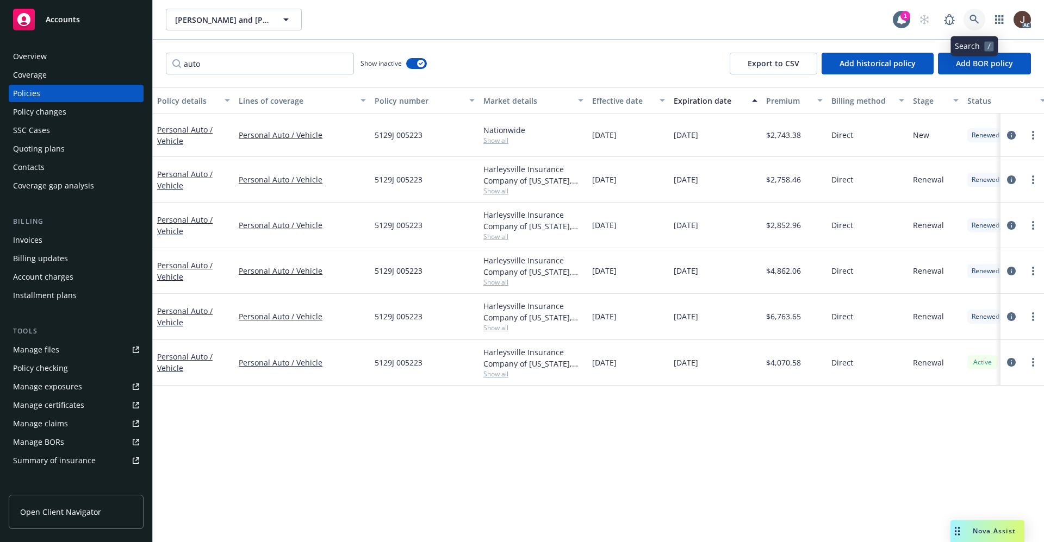
click at [974, 21] on icon at bounding box center [974, 20] width 10 height 10
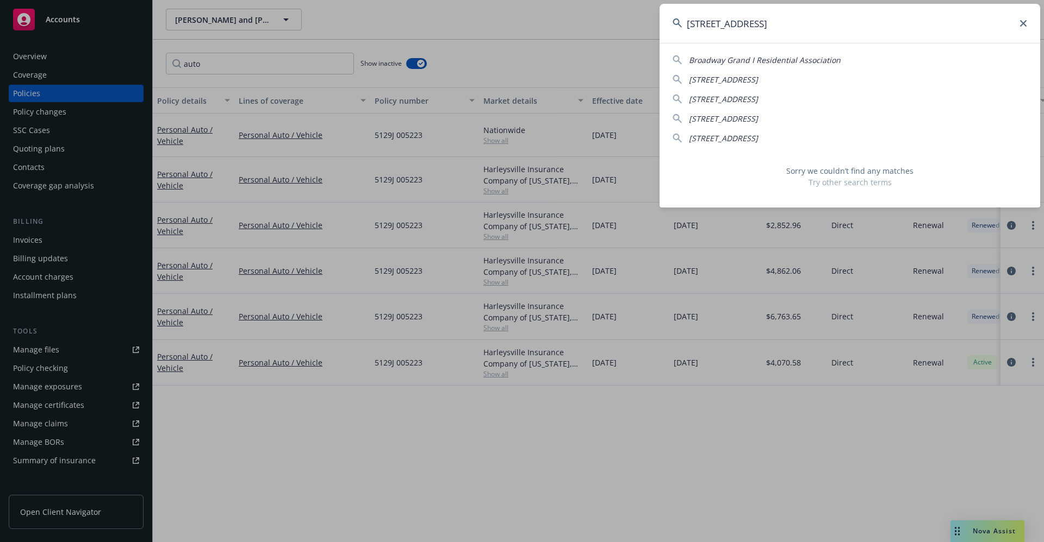
type input "2863-2869 Broadway"
